Goal: Task Accomplishment & Management: Manage account settings

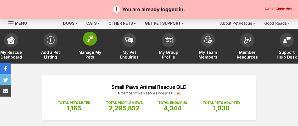
click at [95, 51] on span "Manage My Pets" at bounding box center [89, 55] width 25 height 10
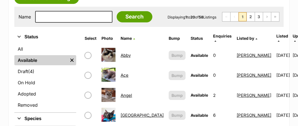
scroll to position [112, 0]
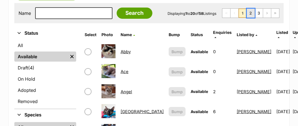
click at [251, 12] on link "2" at bounding box center [250, 13] width 8 height 9
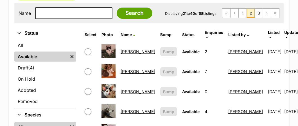
scroll to position [196, 0]
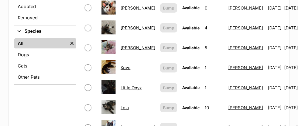
click at [123, 105] on link "Lola" at bounding box center [124, 107] width 8 height 5
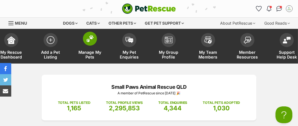
click at [91, 55] on span "Manage My Pets" at bounding box center [89, 55] width 25 height 10
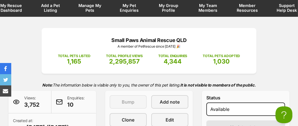
scroll to position [28, 0]
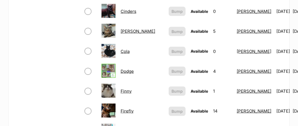
scroll to position [533, 0]
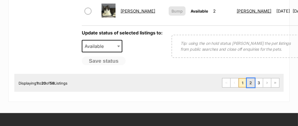
click at [252, 88] on link "2" at bounding box center [250, 83] width 8 height 9
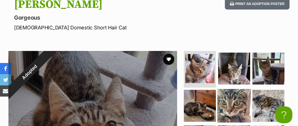
scroll to position [308, 0]
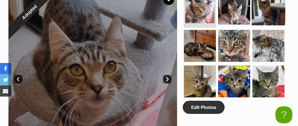
click at [258, 18] on img at bounding box center [268, 9] width 34 height 34
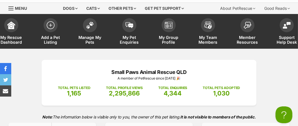
scroll to position [0, 0]
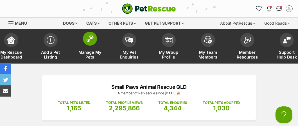
click at [93, 55] on span "Manage My Pets" at bounding box center [89, 55] width 25 height 10
